Goal: Task Accomplishment & Management: Manage account settings

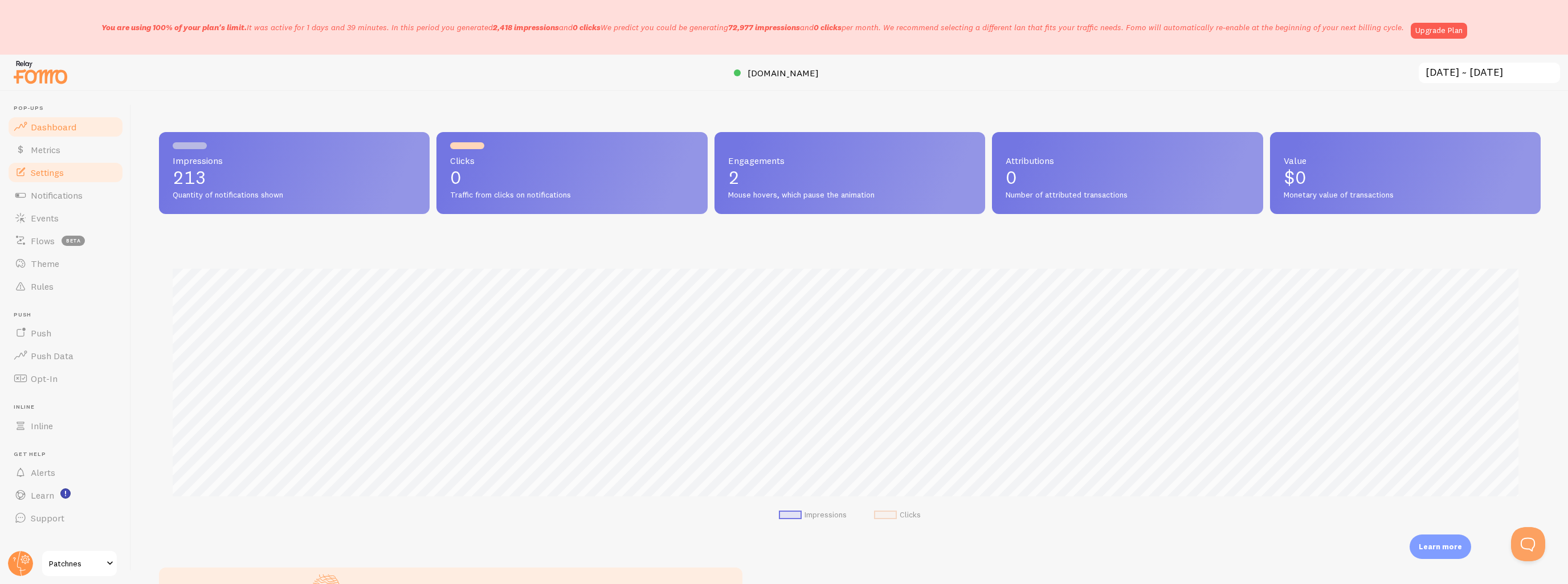
click at [44, 173] on span "Settings" at bounding box center [47, 172] width 33 height 12
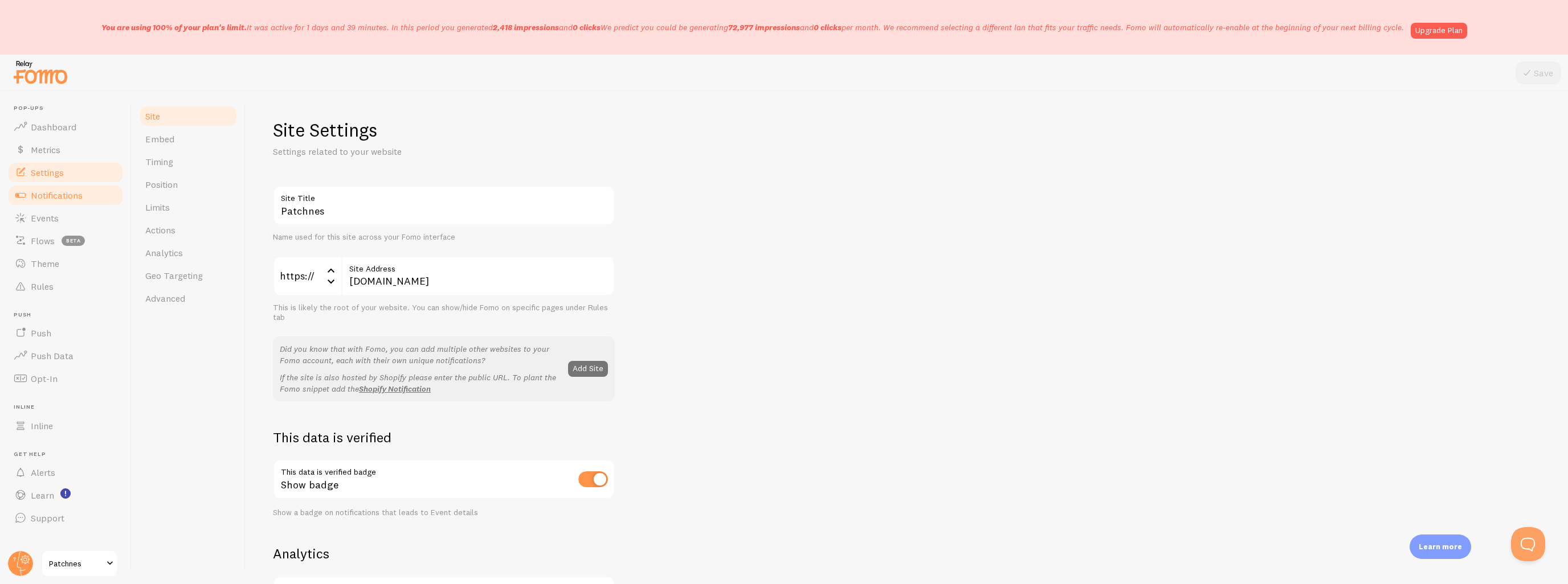
click at [47, 192] on span "Notifications" at bounding box center [57, 195] width 52 height 12
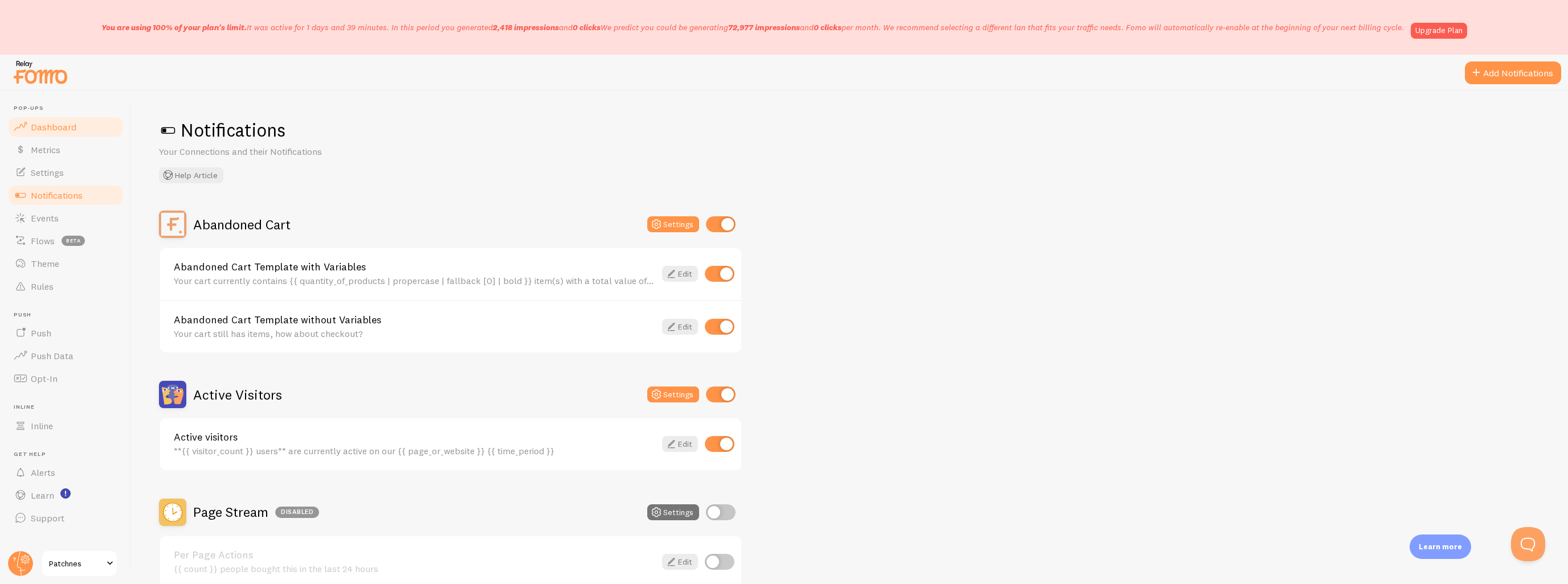
click at [58, 128] on span "Dashboard" at bounding box center [54, 127] width 46 height 12
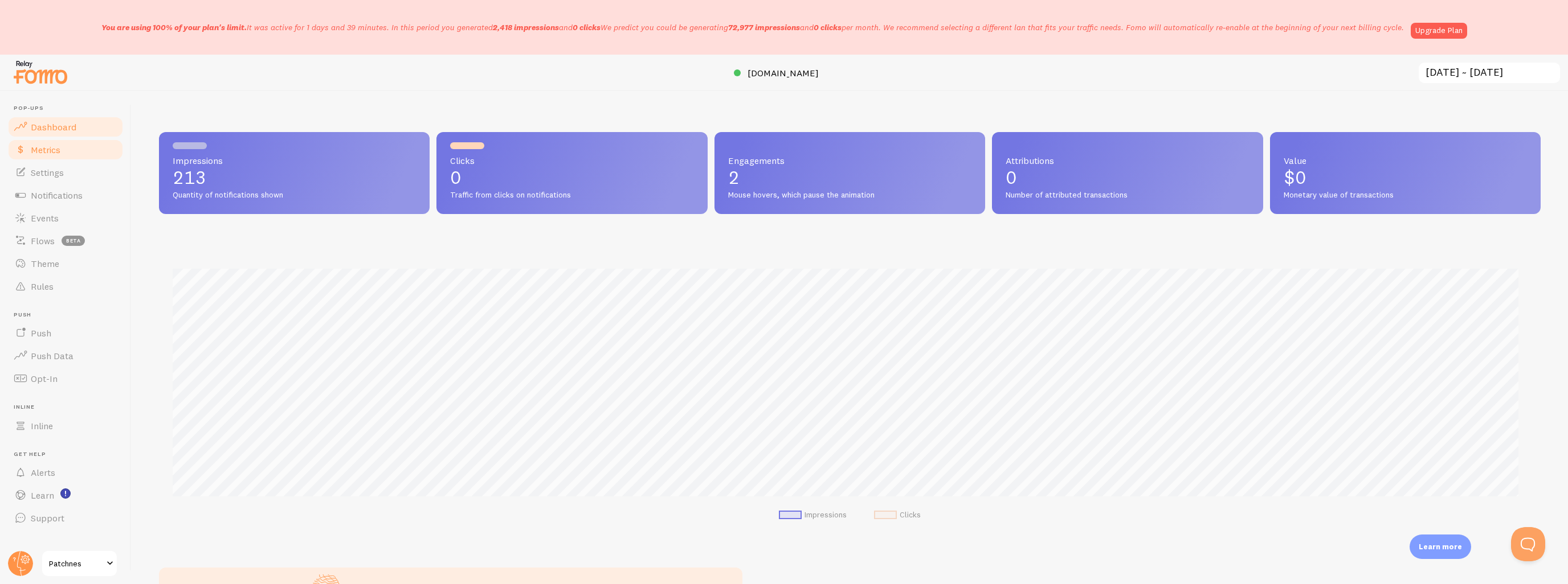
click at [66, 153] on link "Metrics" at bounding box center [65, 149] width 117 height 23
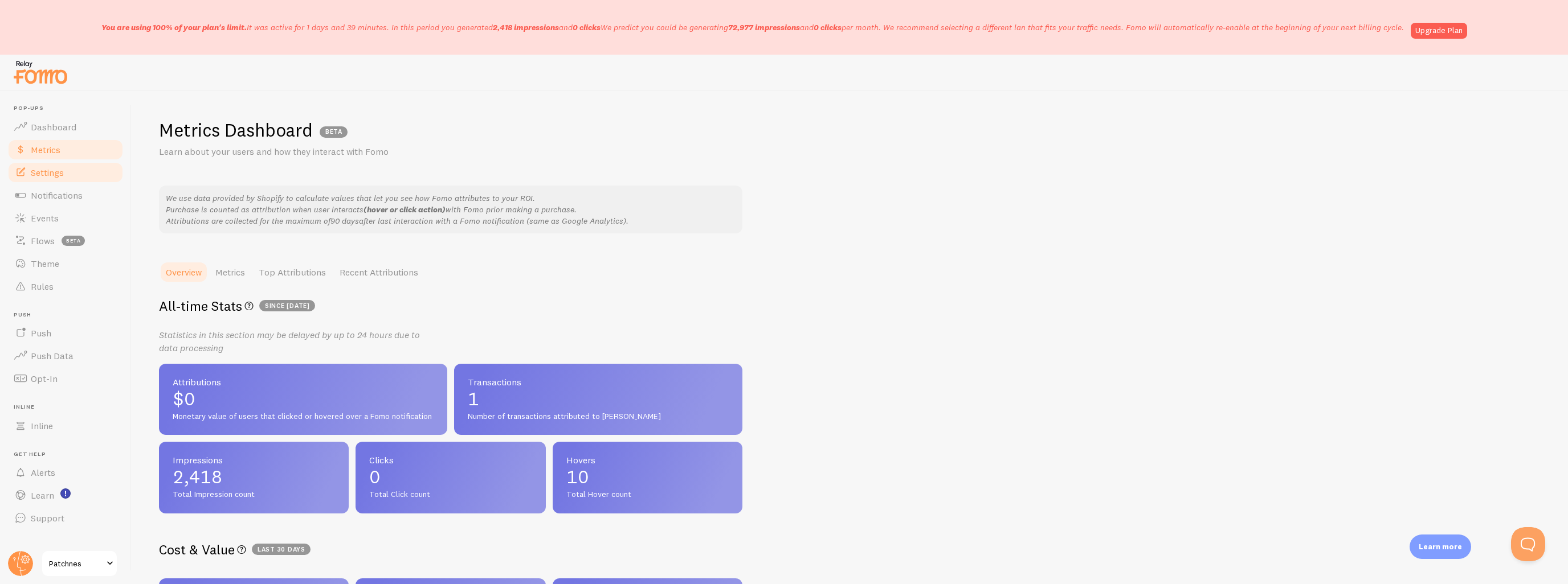
click at [48, 180] on link "Settings" at bounding box center [65, 172] width 117 height 23
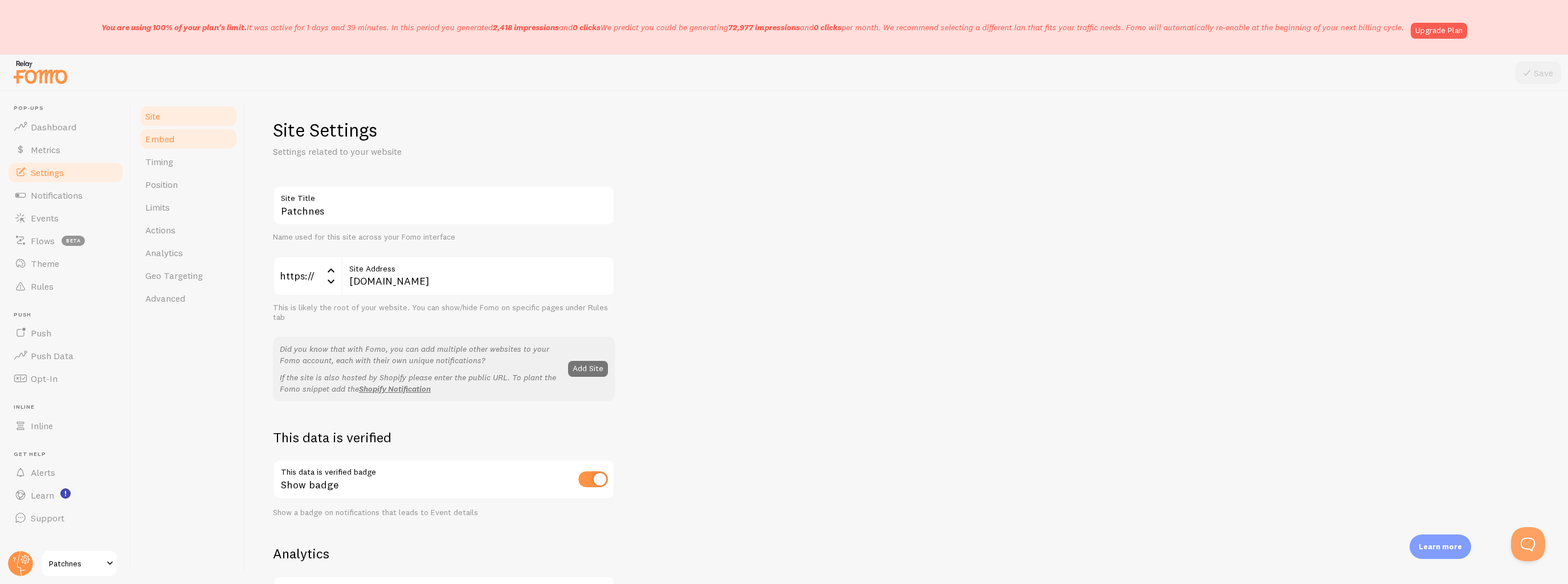
click at [189, 145] on link "Embed" at bounding box center [188, 139] width 100 height 23
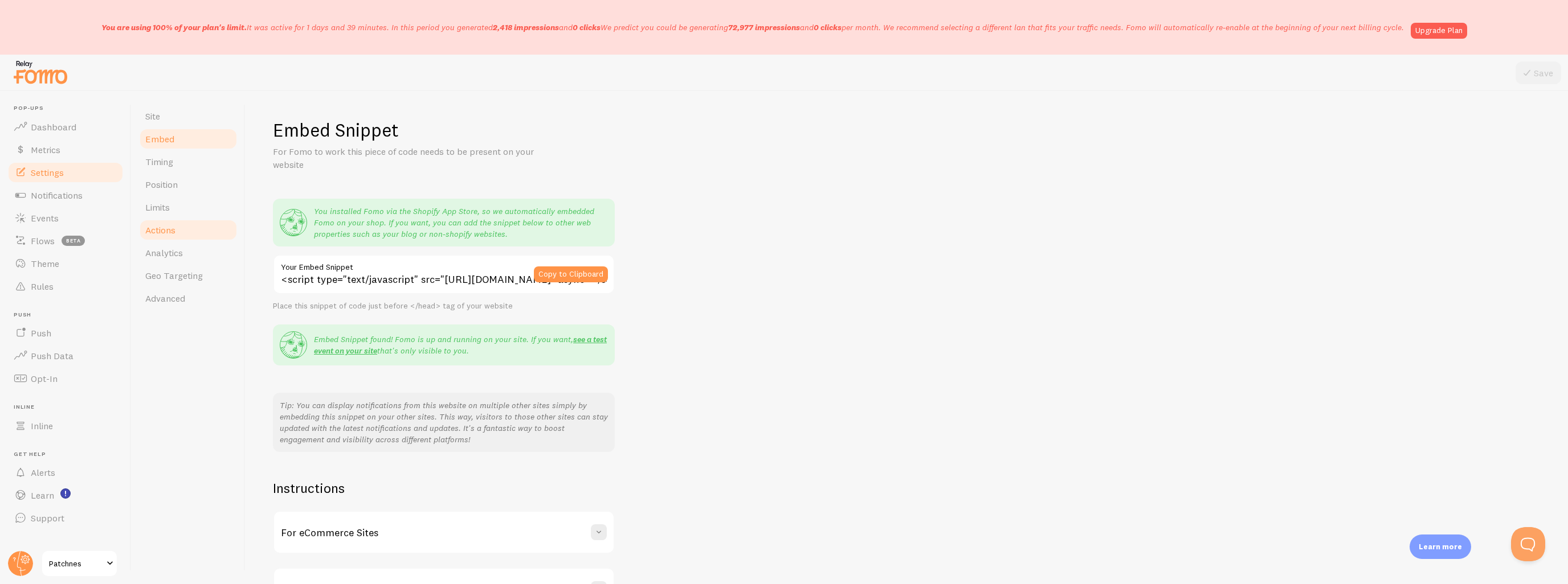
click at [173, 230] on span "Actions" at bounding box center [161, 230] width 30 height 12
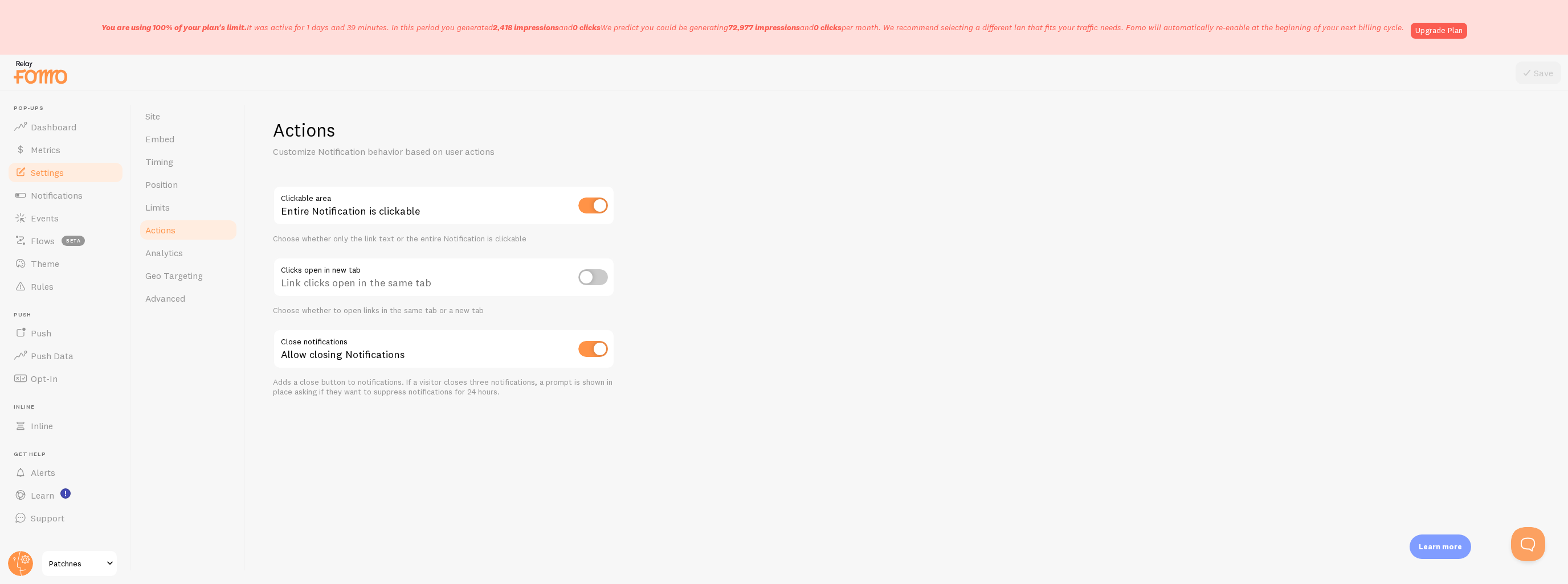
click at [309, 30] on p "You are using 100% of your plan's limit. It was active for 1 days and 39 minute…" at bounding box center [753, 27] width 1303 height 12
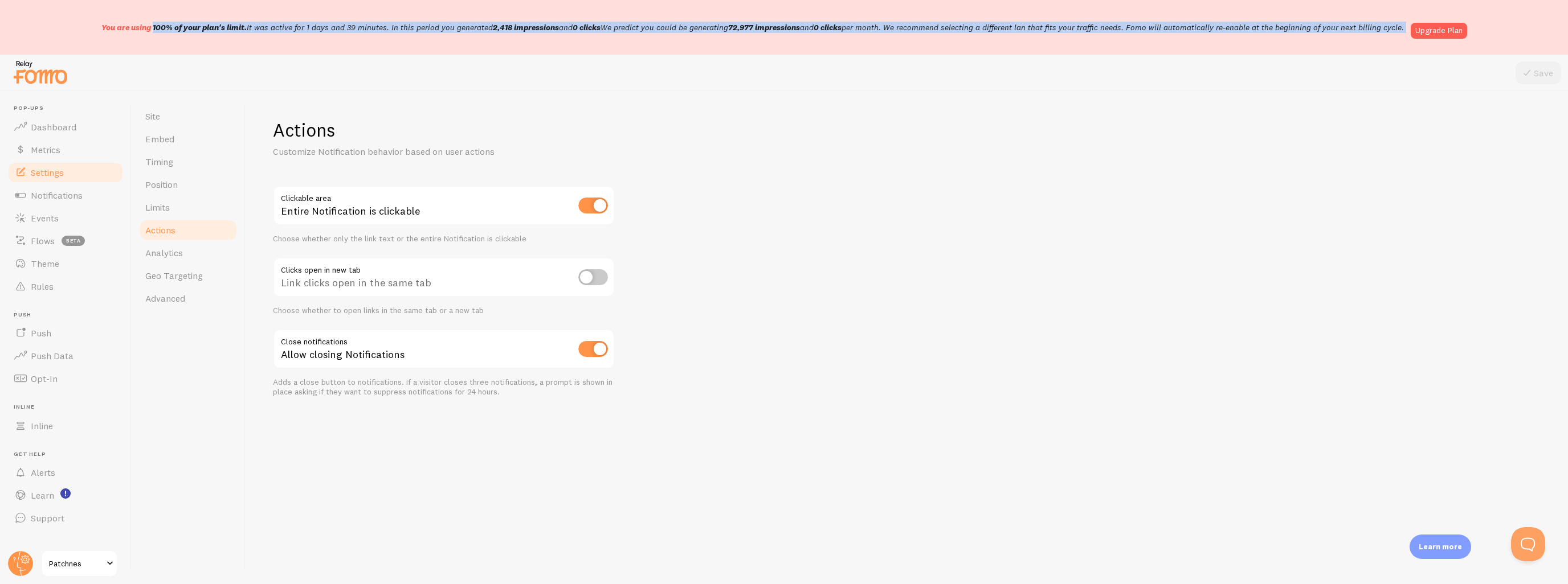
click at [309, 30] on p "You are using 100% of your plan's limit. It was active for 1 days and 39 minute…" at bounding box center [753, 27] width 1303 height 12
copy div "You are using 100% of your plan's limit. It was active for 1 days and 39 minute…"
